Goal: Information Seeking & Learning: Learn about a topic

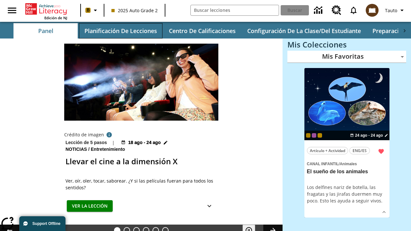
click at [120, 31] on button "Planificación de lecciones" at bounding box center [120, 30] width 83 height 15
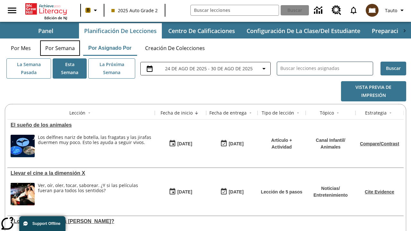
click at [60, 48] on button "Por semana" at bounding box center [60, 47] width 40 height 15
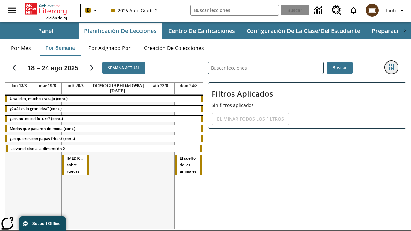
click at [391, 67] on icon "Menú lateral de filtros" at bounding box center [391, 68] width 6 height 6
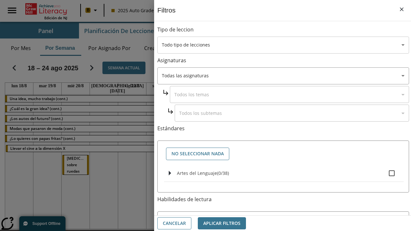
click at [283, 45] on body "[MEDICAL_DATA] al contenido principal Edición de NJ B 2025 Auto Grade 2 Buscar …" at bounding box center [205, 135] width 411 height 271
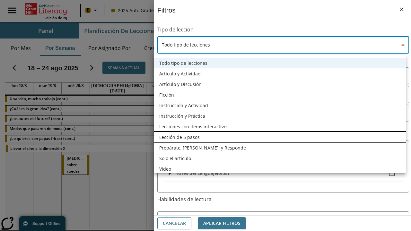
click at [280, 137] on li "Lección de 5 pasos" at bounding box center [280, 137] width 252 height 11
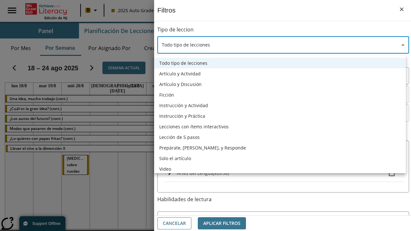
type input "1"
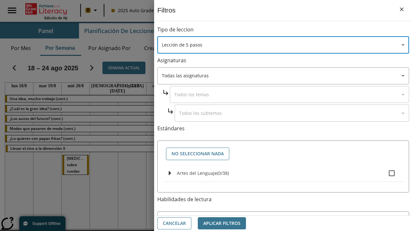
scroll to position [250, 0]
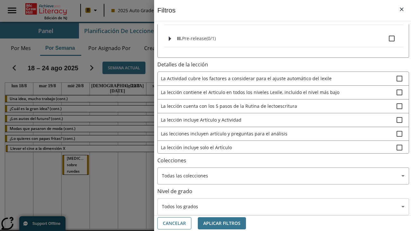
click at [283, 156] on body "[MEDICAL_DATA] al contenido principal Edición de NJ B 2025 Auto Grade 2 Buscar …" at bounding box center [205, 135] width 411 height 271
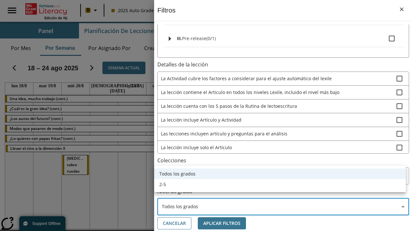
scroll to position [301, 1]
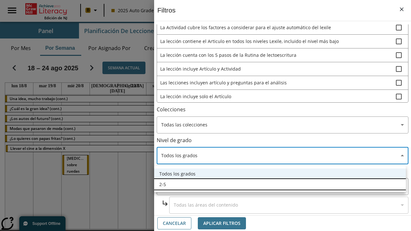
click at [280, 184] on li "2-5" at bounding box center [280, 184] width 252 height 11
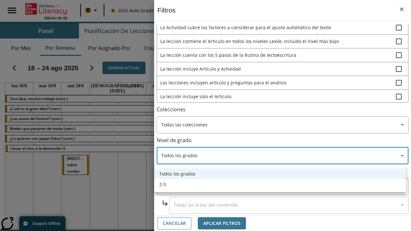
type input "1"
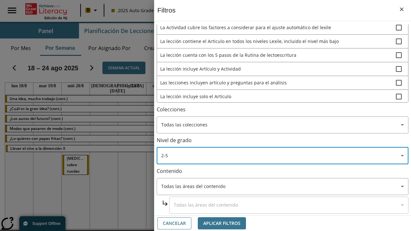
scroll to position [242, 1]
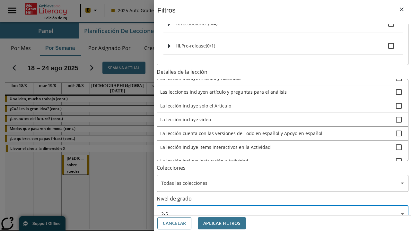
click at [282, 116] on span "La lección incluye video" at bounding box center [278, 119] width 236 height 7
checkbox input "true"
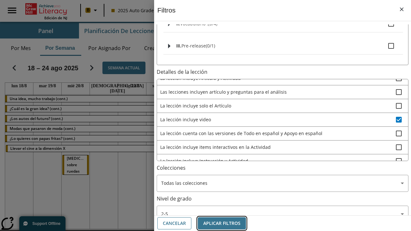
click at [222, 223] on button "Aplicar Filtros" at bounding box center [222, 223] width 48 height 13
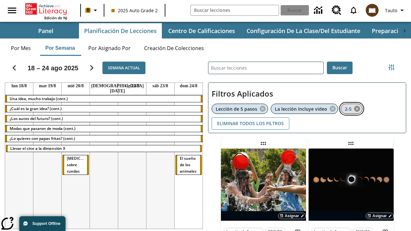
click at [357, 109] on icon "Eliminar 2-5 el ítem seleccionado del filtro" at bounding box center [356, 108] width 7 height 7
